Goal: Task Accomplishment & Management: Complete application form

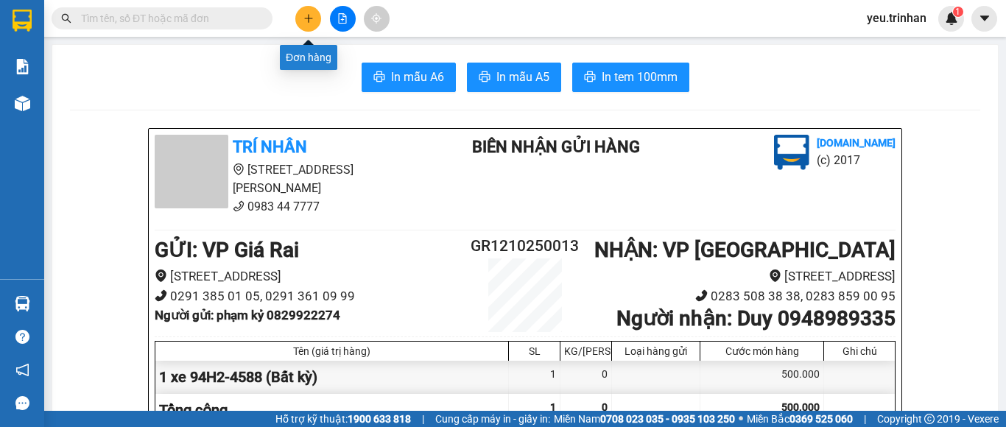
click at [308, 6] on button at bounding box center [308, 19] width 26 height 26
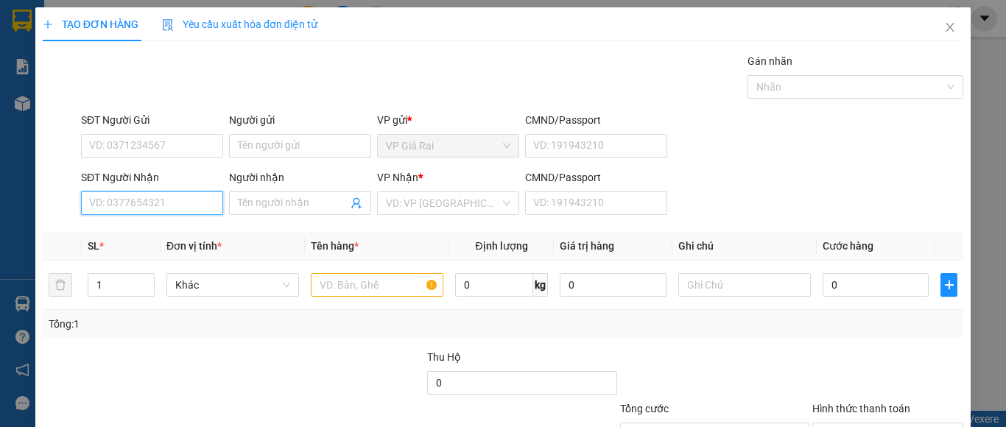
click at [173, 196] on input "SĐT Người Nhận" at bounding box center [152, 203] width 142 height 24
type input "0899271816"
click at [166, 230] on div "0899271816 - nhi" at bounding box center [150, 233] width 122 height 16
type input "nhi"
type input "60.000"
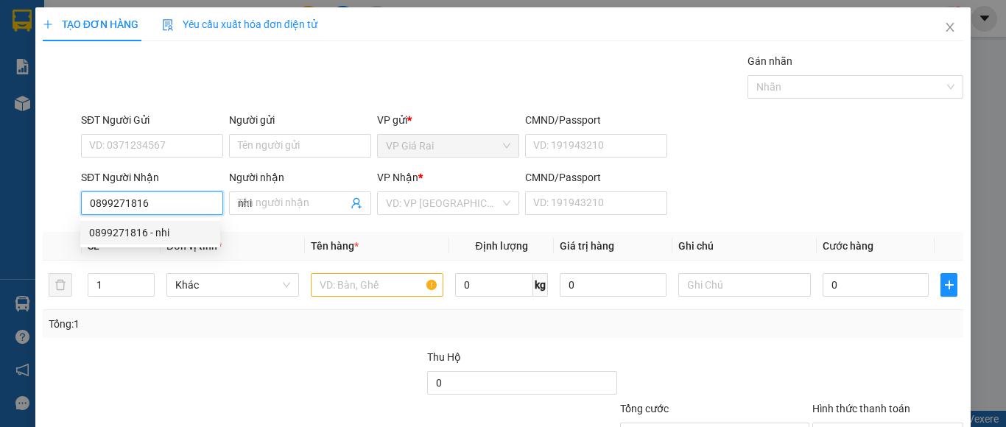
type input "60.000"
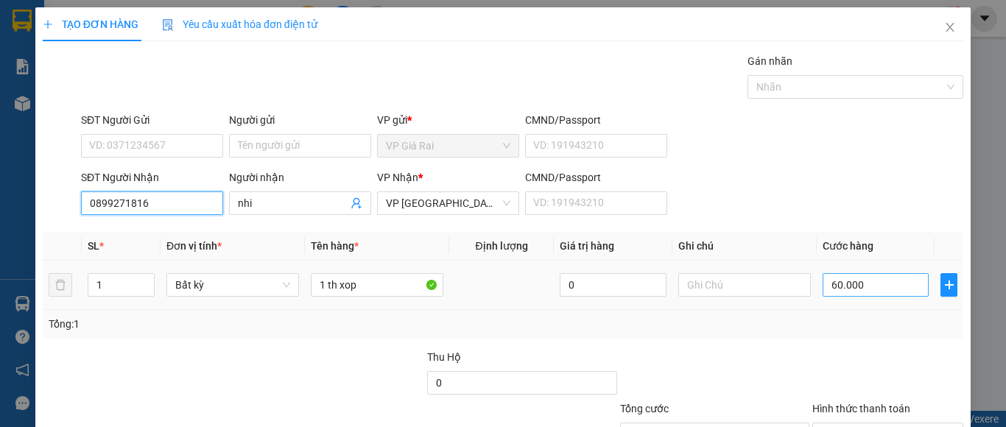
type input "0899271816"
click at [869, 285] on input "60.000" at bounding box center [875, 285] width 106 height 24
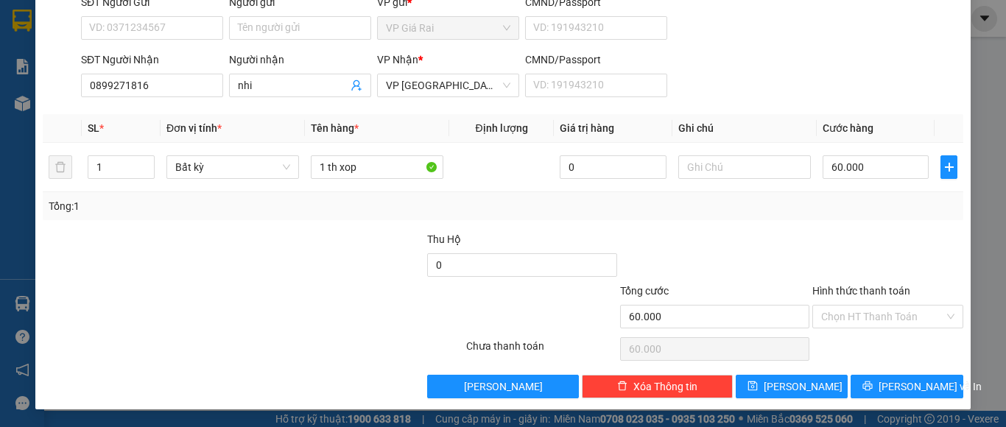
click at [868, 203] on div "Tổng: 1" at bounding box center [503, 206] width 908 height 16
click at [919, 389] on span "[PERSON_NAME] và In" at bounding box center [929, 386] width 103 height 16
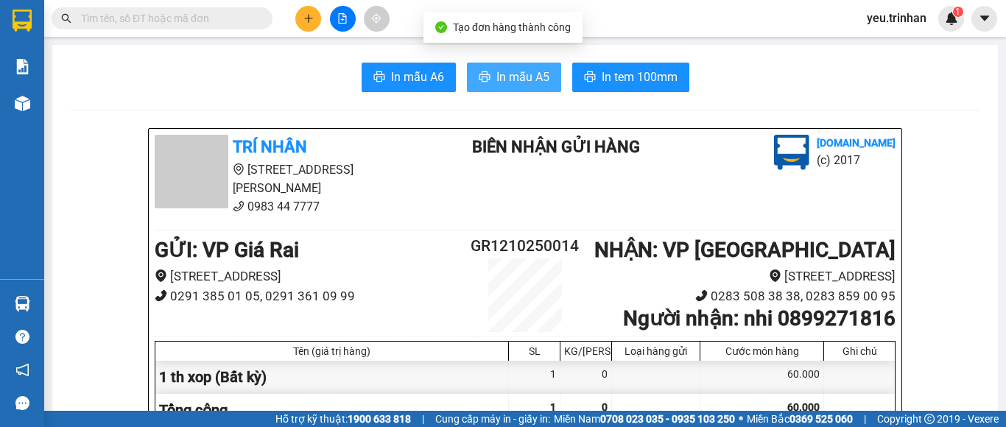
click at [504, 77] on span "In mẫu A5" at bounding box center [522, 77] width 53 height 18
